Goal: Task Accomplishment & Management: Manage account settings

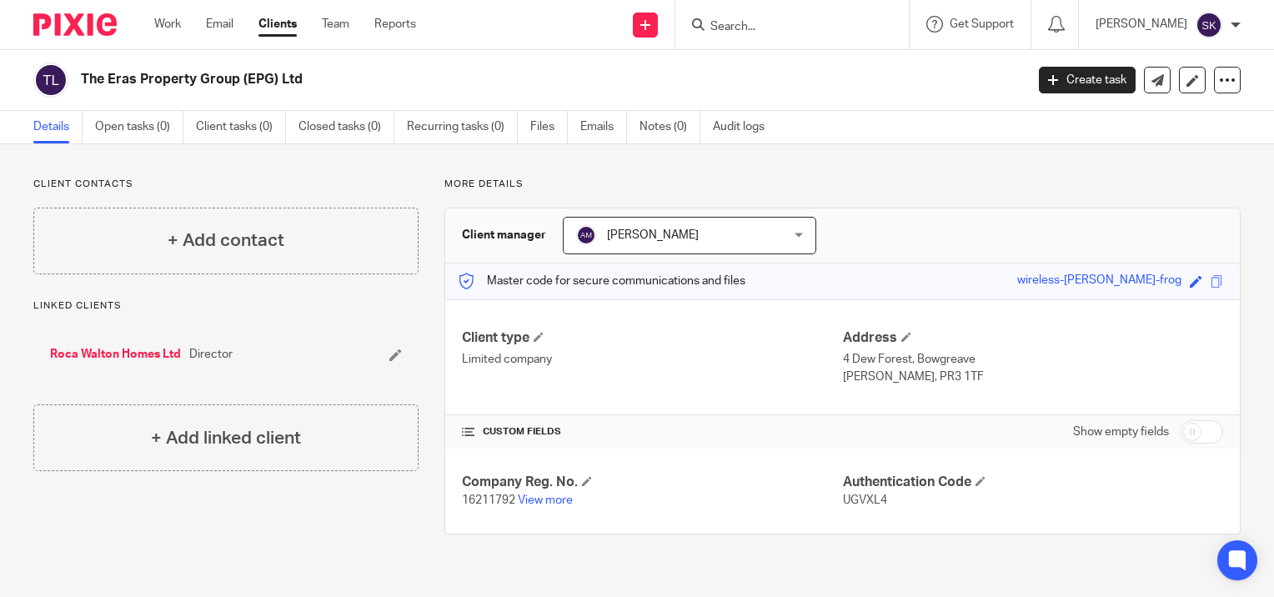
click at [775, 36] on div at bounding box center [791, 24] width 233 height 49
click at [764, 30] on input "Search" at bounding box center [784, 27] width 150 height 15
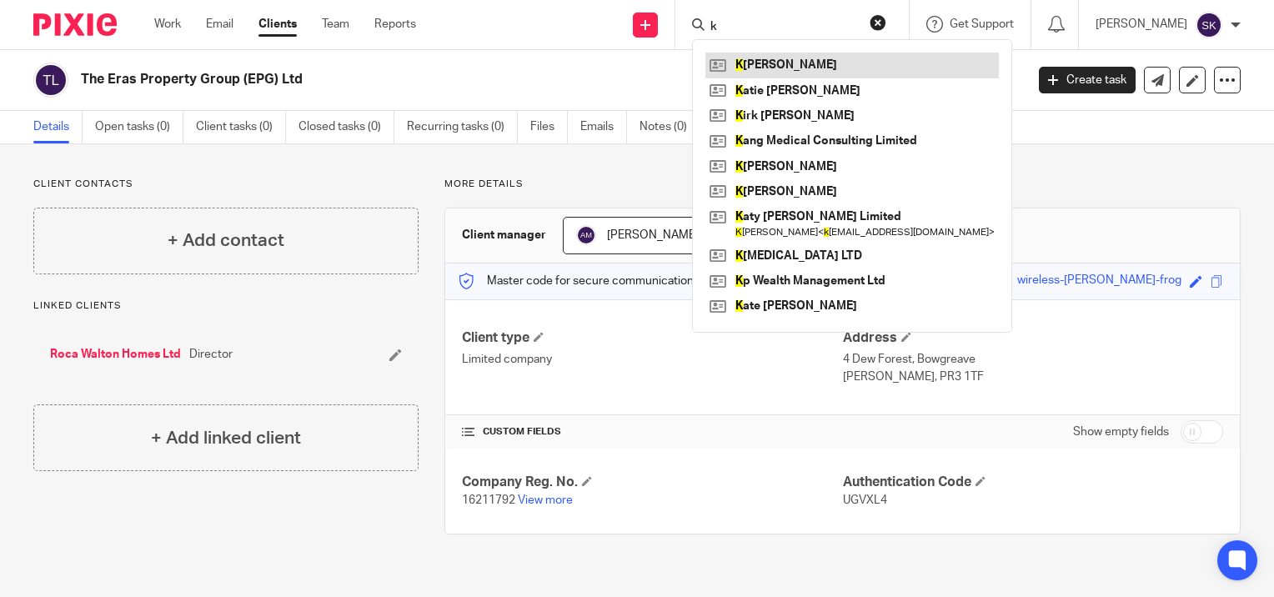
type input "k"
click at [775, 61] on link at bounding box center [851, 65] width 293 height 25
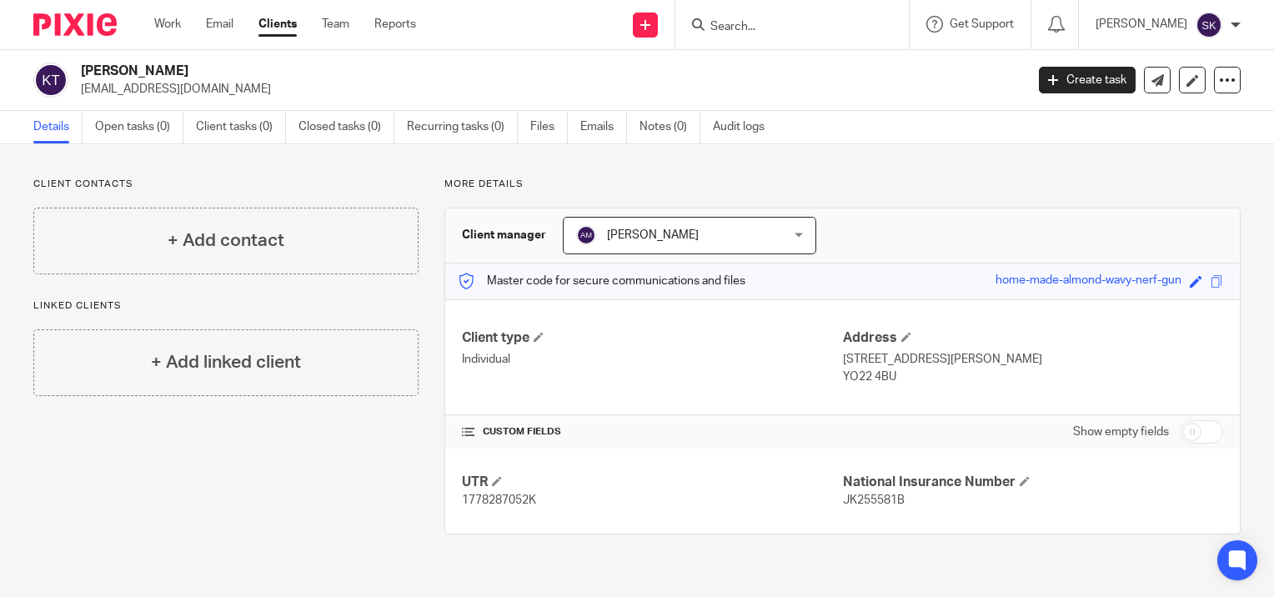
click at [1184, 430] on input "checkbox" at bounding box center [1202, 431] width 43 height 23
checkbox input "true"
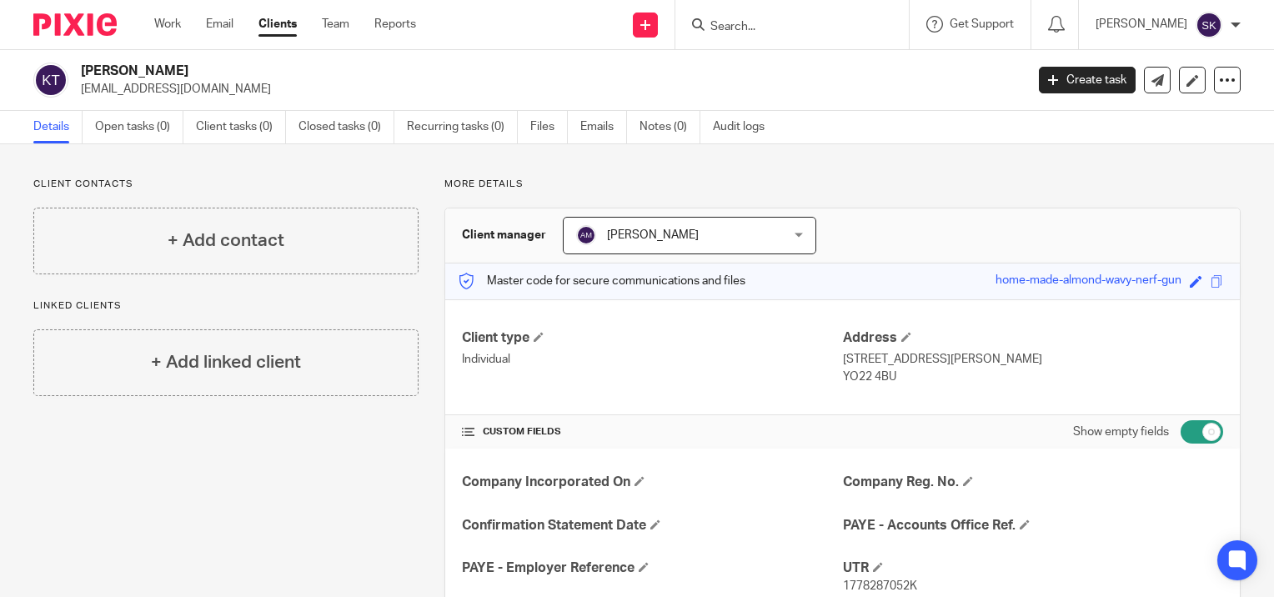
scroll to position [238, 0]
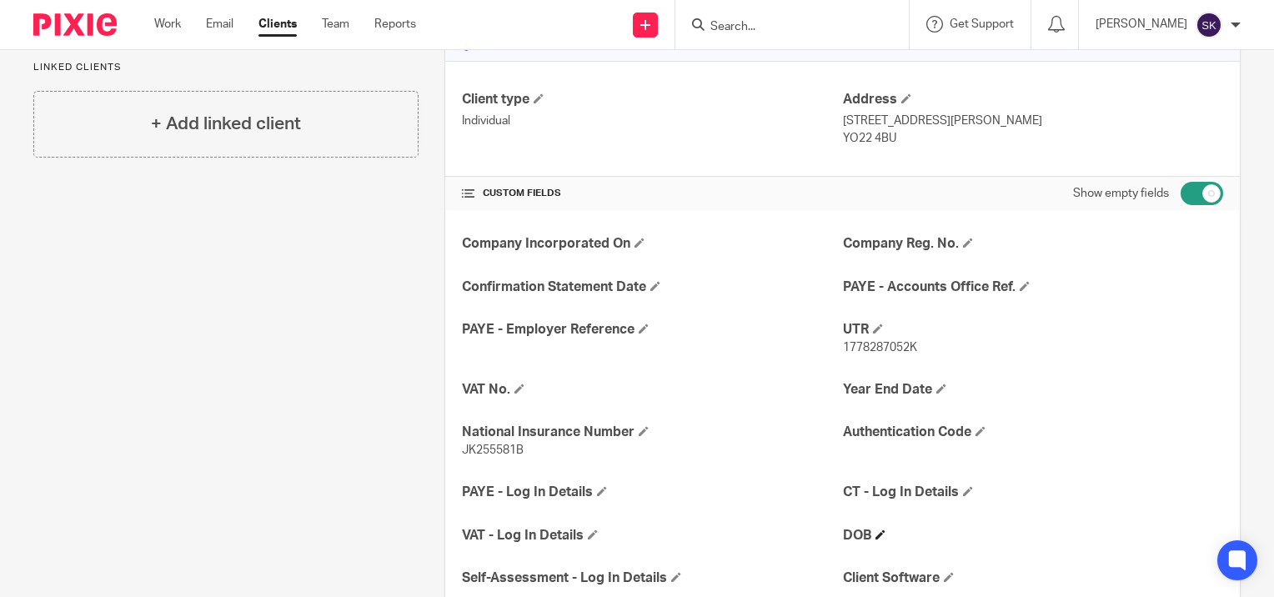
click at [880, 536] on h4 "DOB" at bounding box center [1033, 536] width 380 height 18
click at [875, 530] on span at bounding box center [880, 534] width 10 height 10
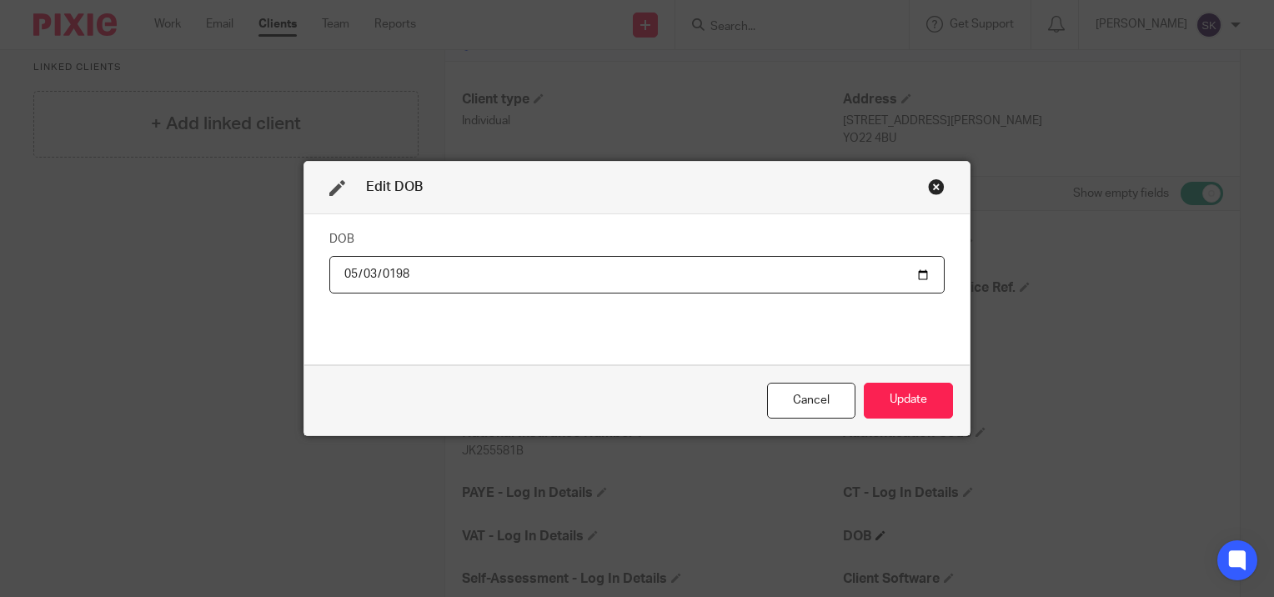
type input "1989-05-03"
click at [918, 407] on button "Update" at bounding box center [908, 401] width 89 height 36
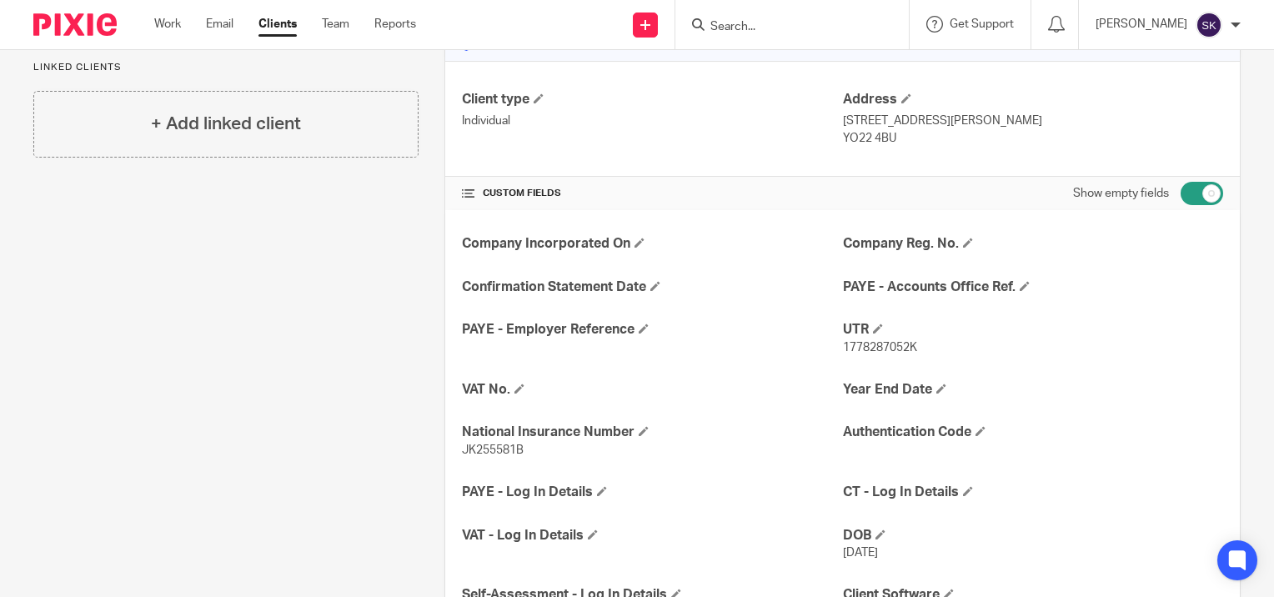
click at [780, 23] on input "Search" at bounding box center [784, 27] width 150 height 15
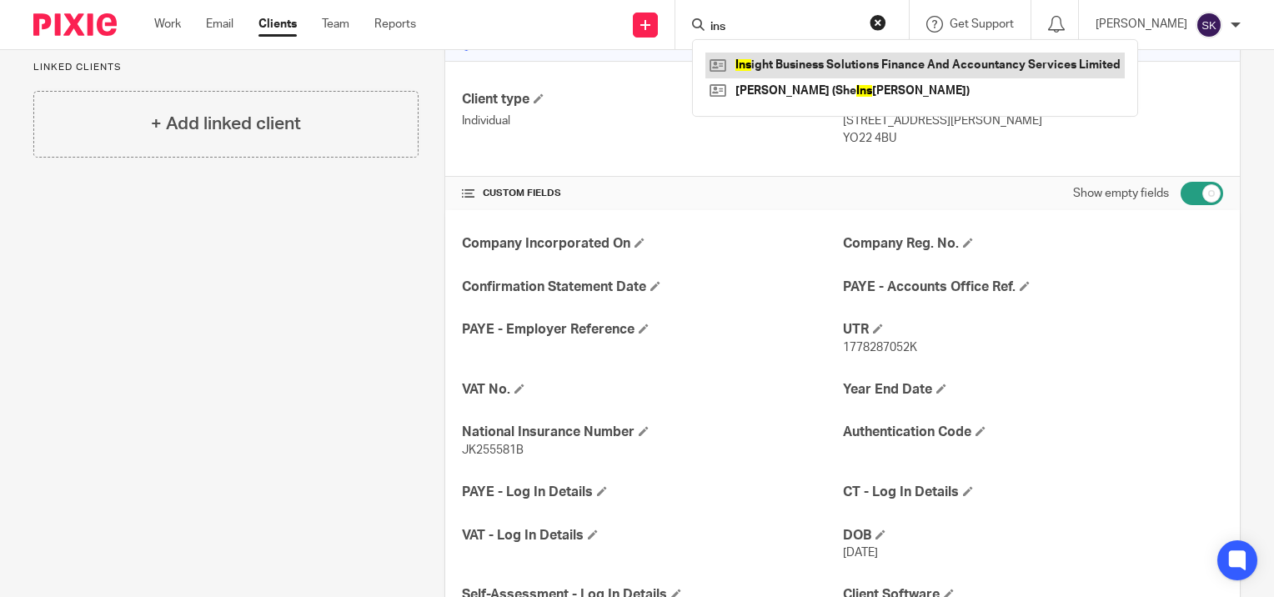
type input "ins"
click at [797, 60] on link at bounding box center [914, 65] width 419 height 25
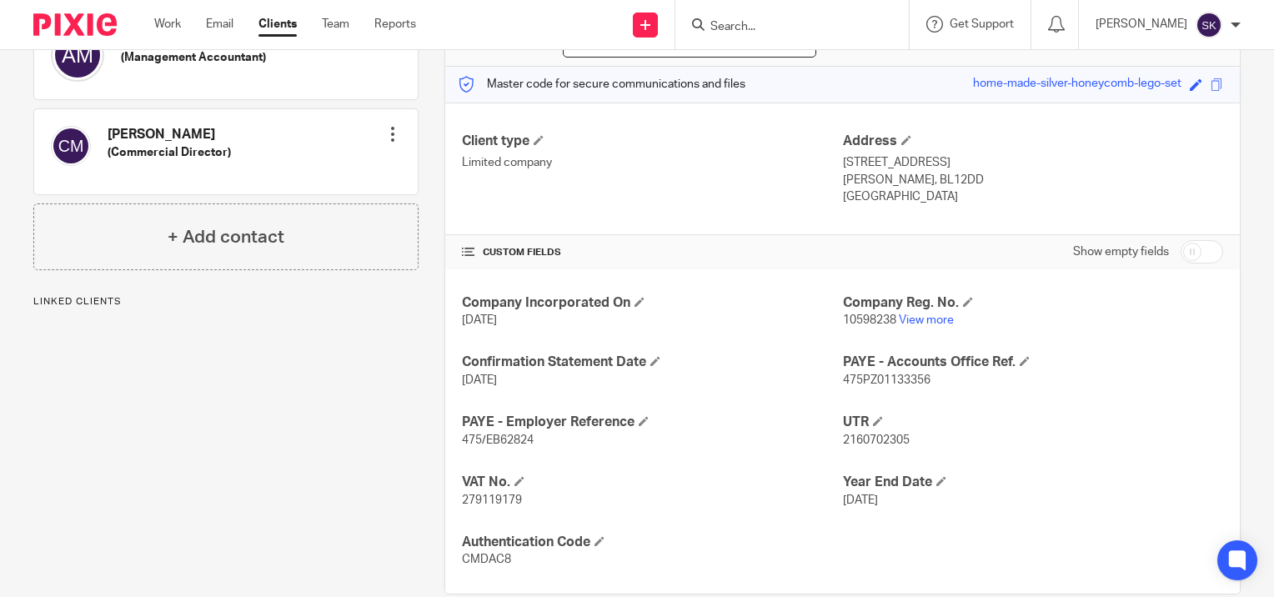
scroll to position [197, 0]
drag, startPoint x: 526, startPoint y: 493, endPoint x: 445, endPoint y: 510, distance: 82.7
click at [445, 510] on div "Company Incorporated On 2 Feb 2017 Company Reg. No. 10598238 View more Confirma…" at bounding box center [842, 431] width 795 height 324
copy span "279119179"
click at [752, 33] on input "Search" at bounding box center [784, 27] width 150 height 15
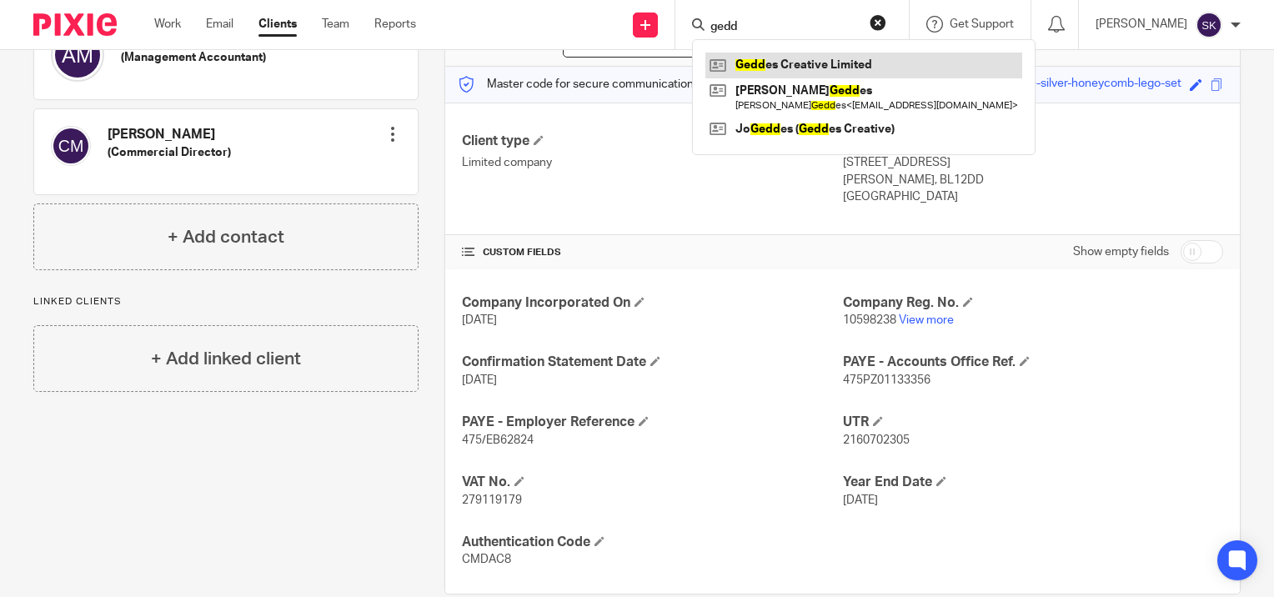
type input "gedd"
click at [765, 61] on link at bounding box center [863, 65] width 317 height 25
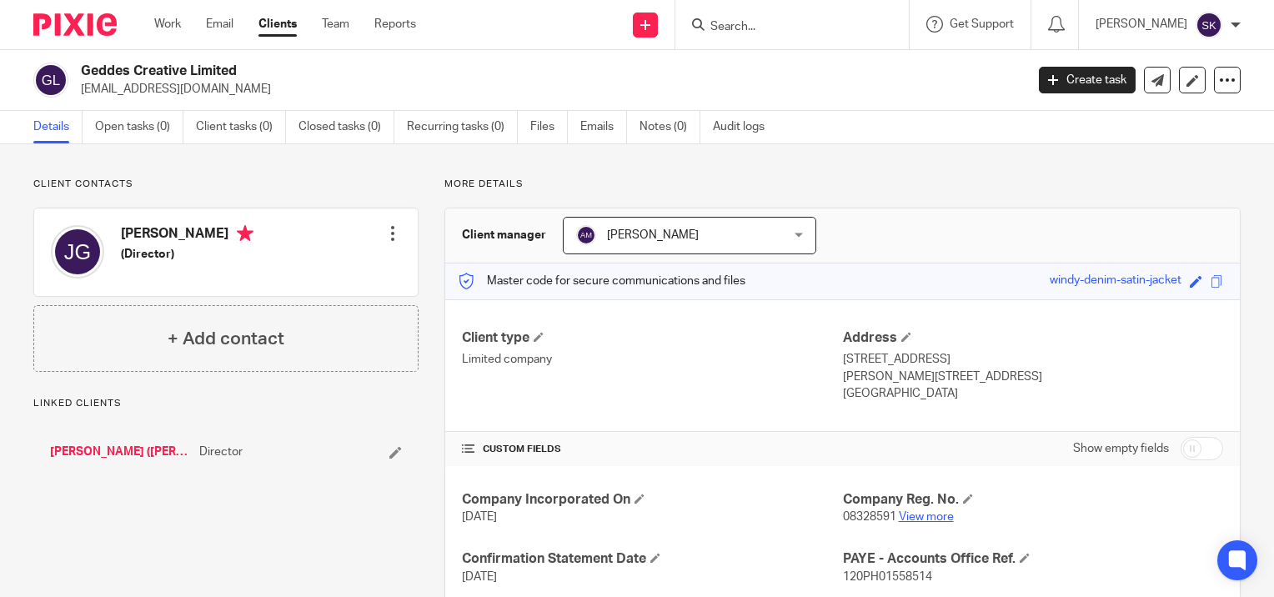
click at [919, 518] on link "View more" at bounding box center [926, 517] width 55 height 12
click at [747, 21] on input "Search" at bounding box center [784, 27] width 150 height 15
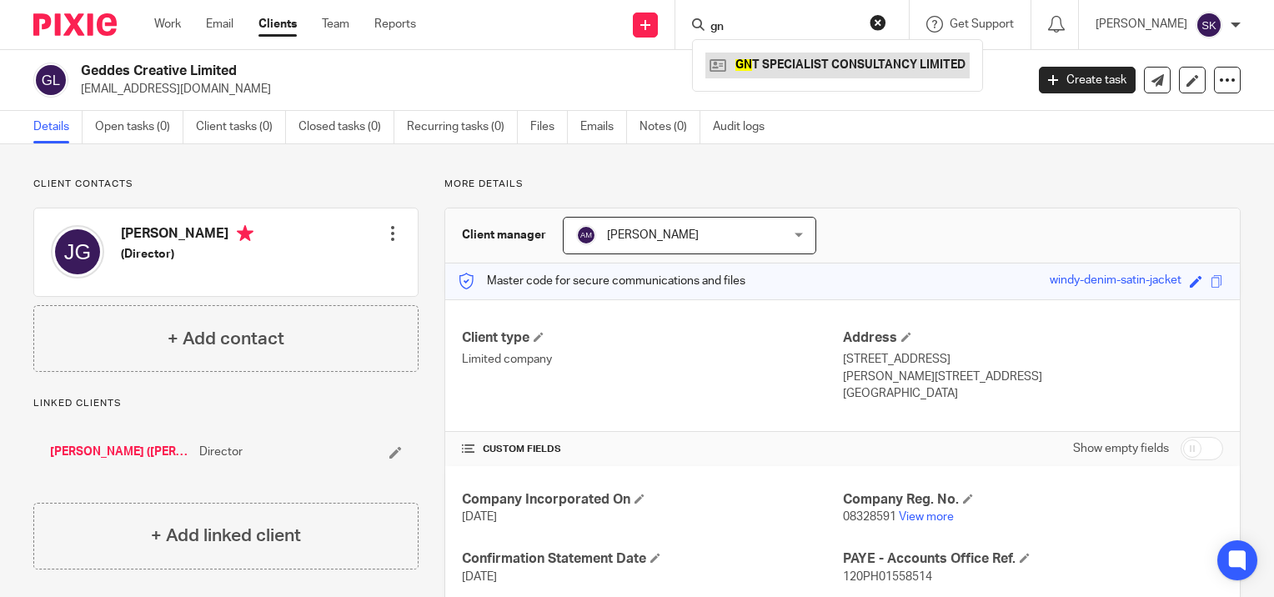
type input "gn"
click at [774, 77] on link at bounding box center [837, 65] width 264 height 25
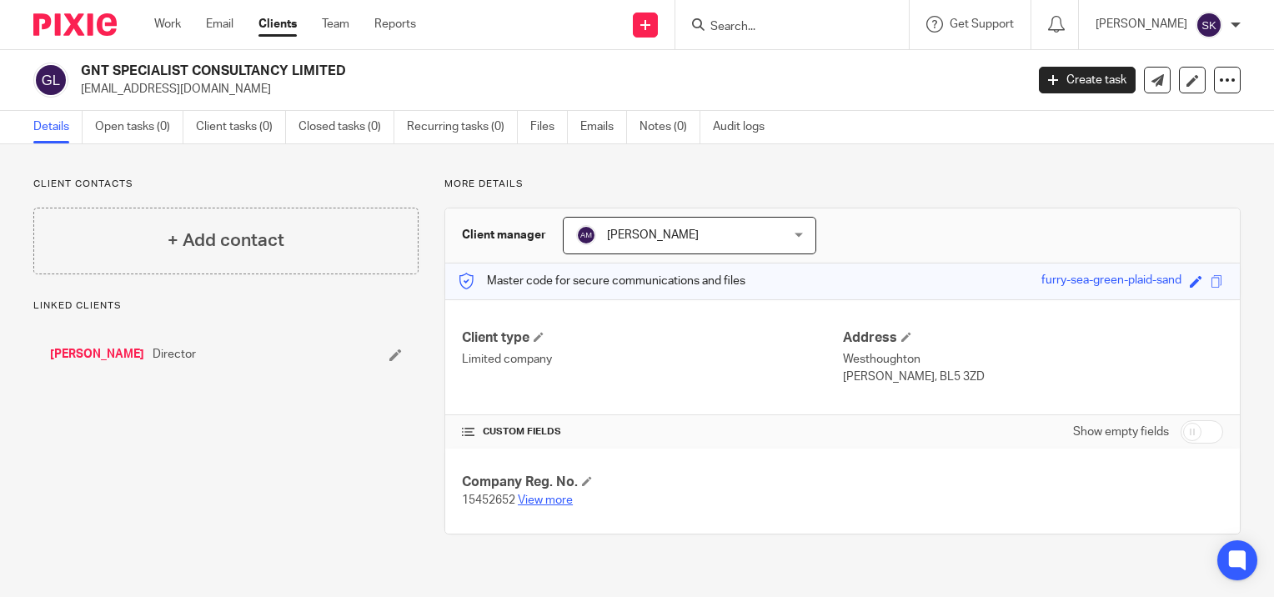
click at [567, 497] on link "View more" at bounding box center [545, 500] width 55 height 12
click at [785, 23] on input "Search" at bounding box center [784, 27] width 150 height 15
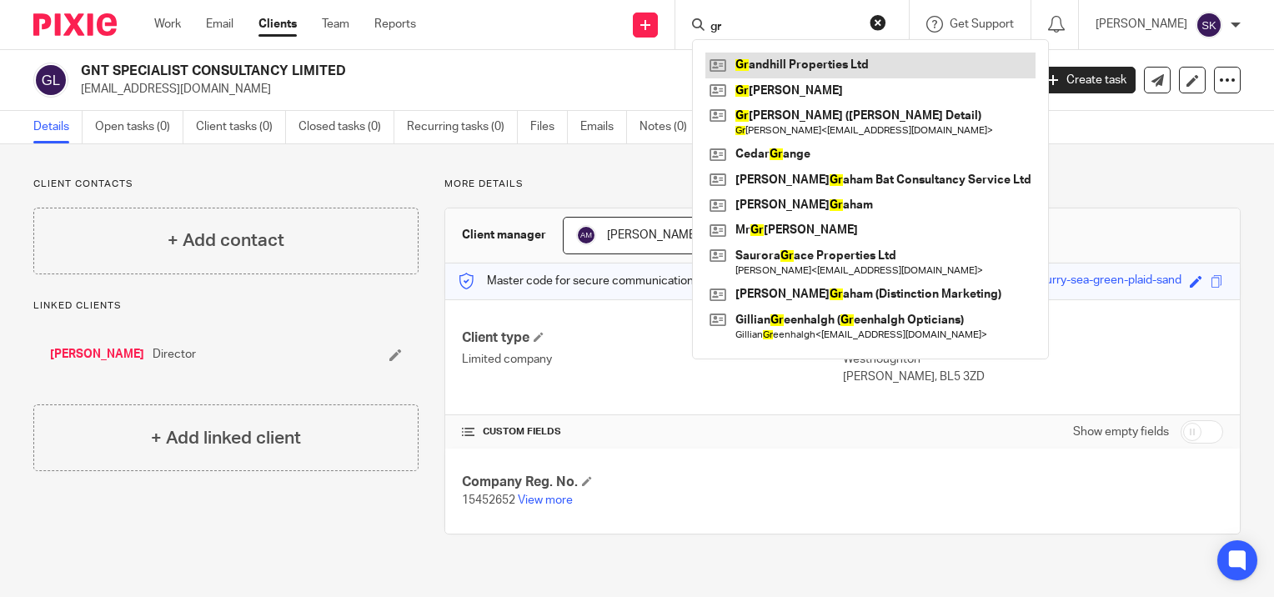
type input "gr"
click at [786, 63] on link at bounding box center [870, 65] width 330 height 25
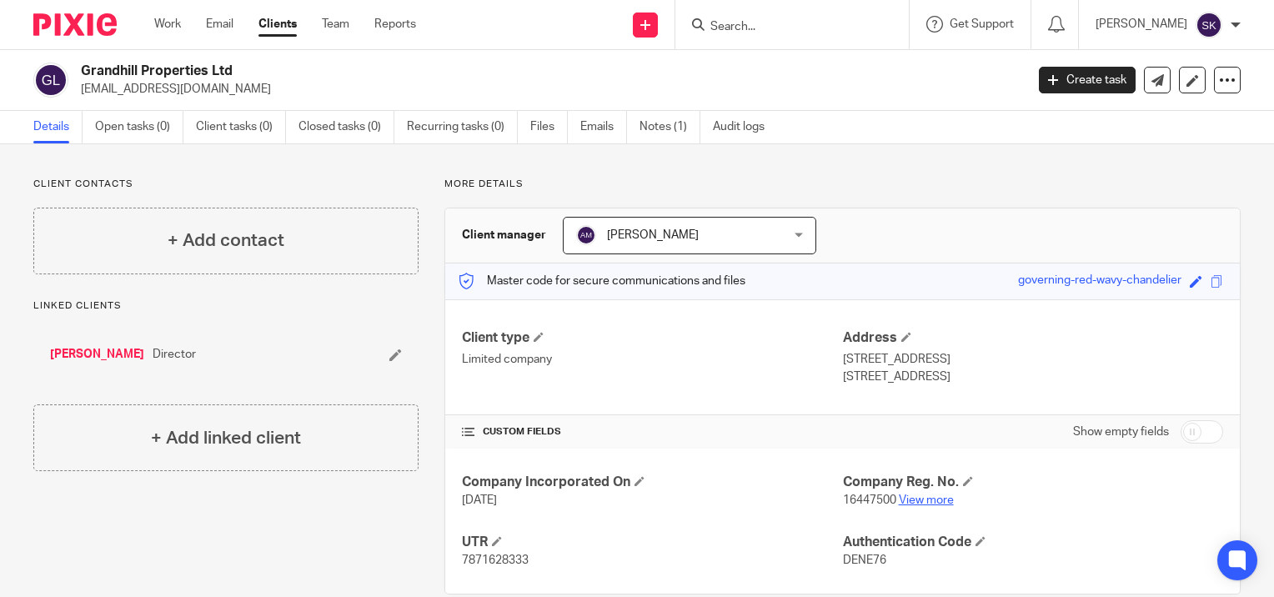
click at [900, 496] on link "View more" at bounding box center [926, 500] width 55 height 12
click at [734, 20] on input "Search" at bounding box center [784, 27] width 150 height 15
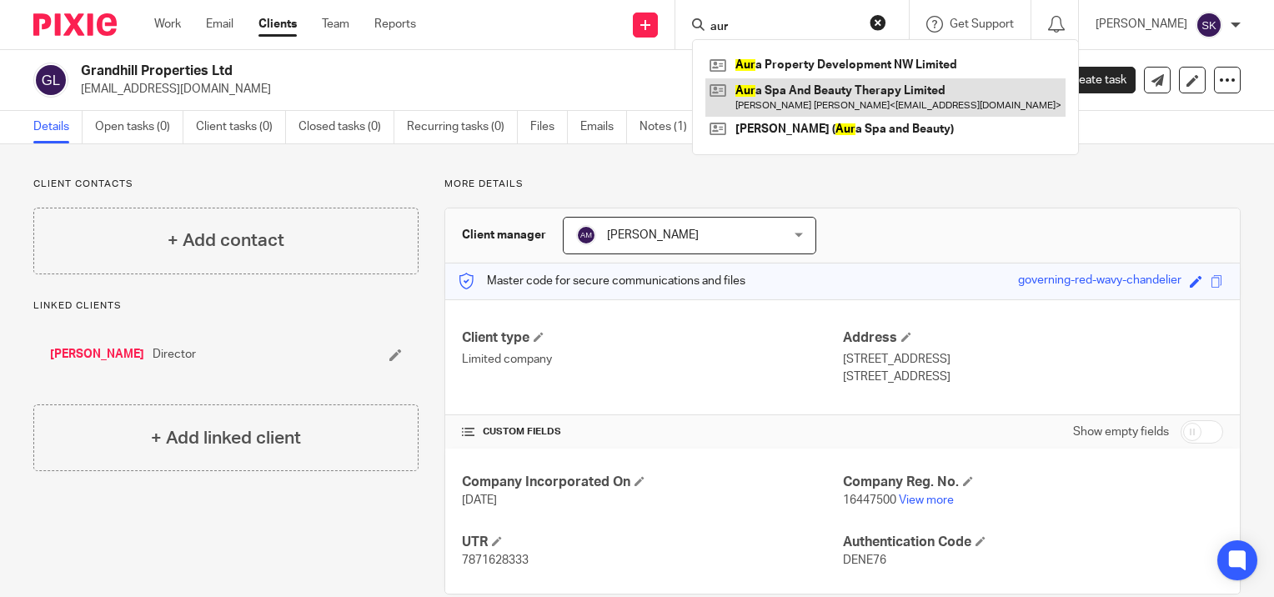
type input "aur"
click at [765, 91] on link at bounding box center [885, 97] width 360 height 38
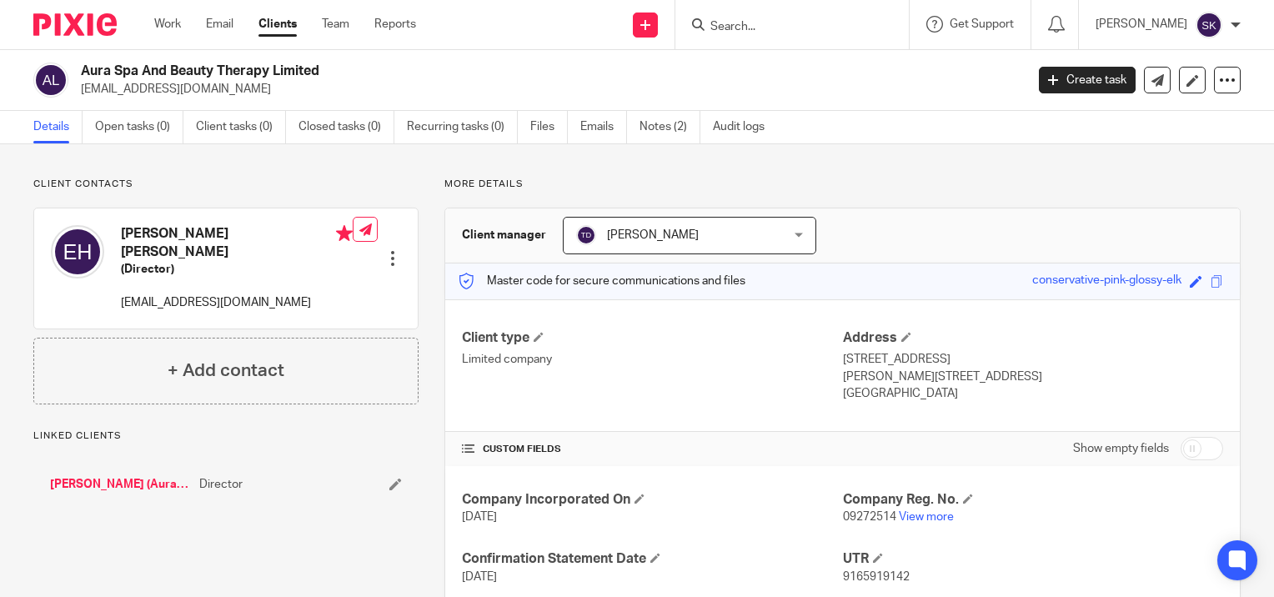
scroll to position [107, 0]
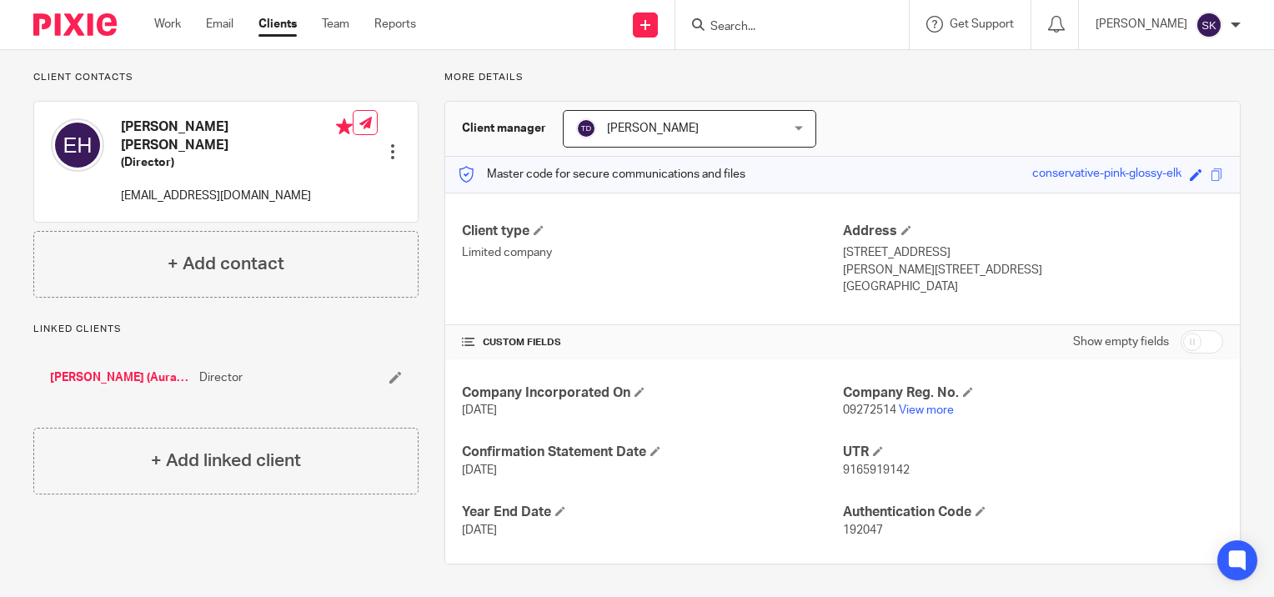
click at [846, 526] on span "192047" at bounding box center [863, 530] width 40 height 12
copy span "192047"
